Goal: Navigation & Orientation: Find specific page/section

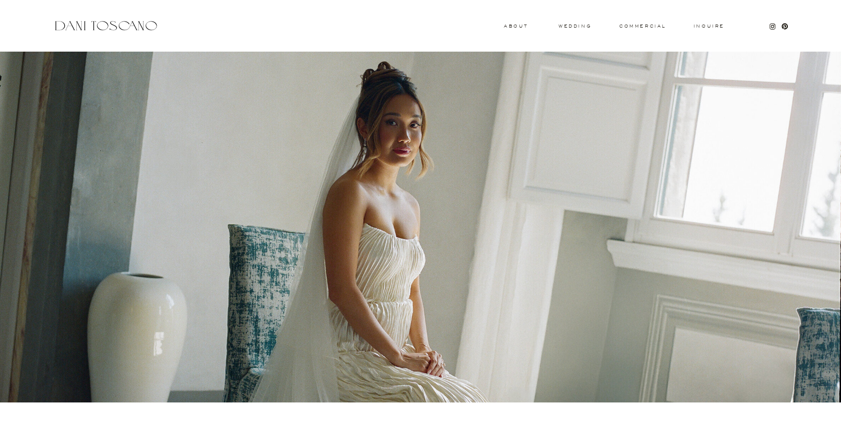
click at [512, 27] on h3 "About" at bounding box center [515, 26] width 22 height 4
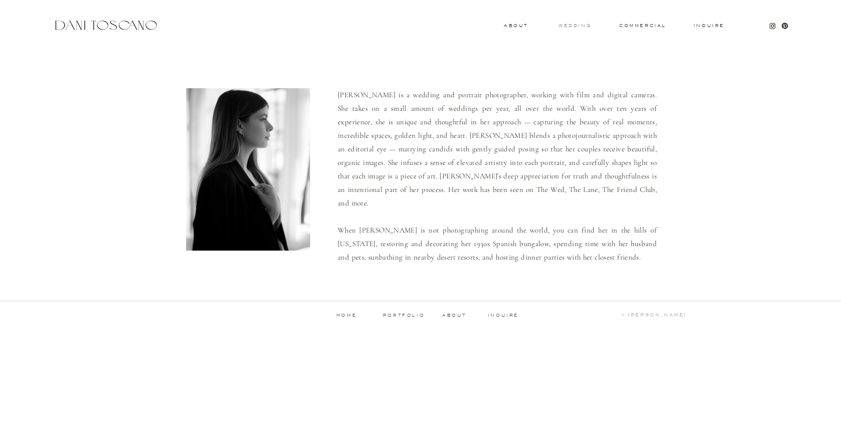
click at [574, 24] on h3 "wedding" at bounding box center [574, 26] width 33 height 4
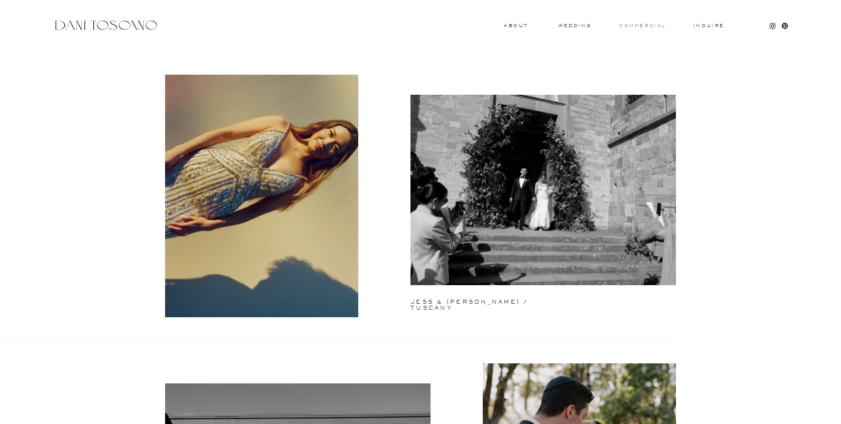
click at [654, 26] on h3 "commercial" at bounding box center [642, 26] width 46 height 4
